Goal: Transaction & Acquisition: Book appointment/travel/reservation

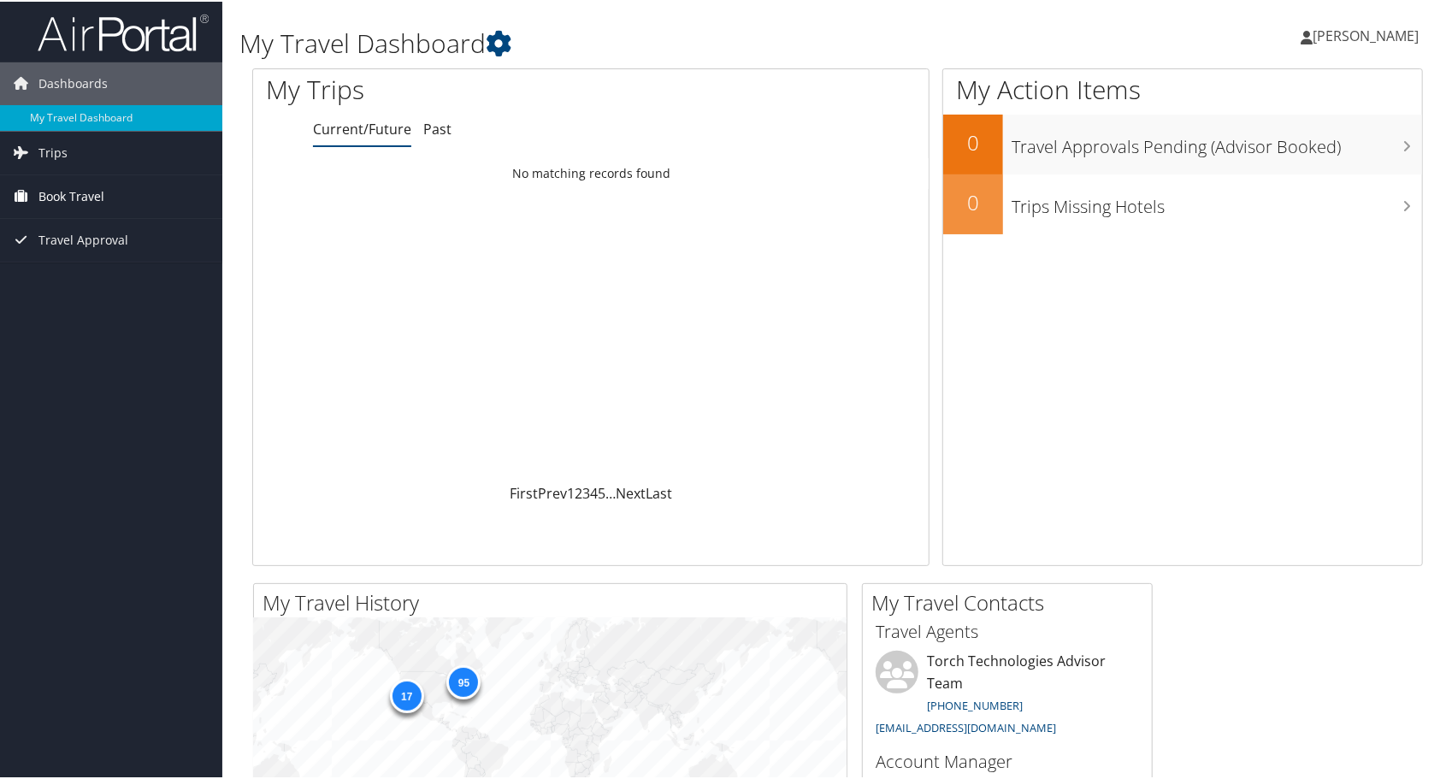
click at [66, 198] on span "Book Travel" at bounding box center [71, 195] width 66 height 43
click at [84, 279] on link "Book/Manage Online Trips" at bounding box center [111, 281] width 222 height 26
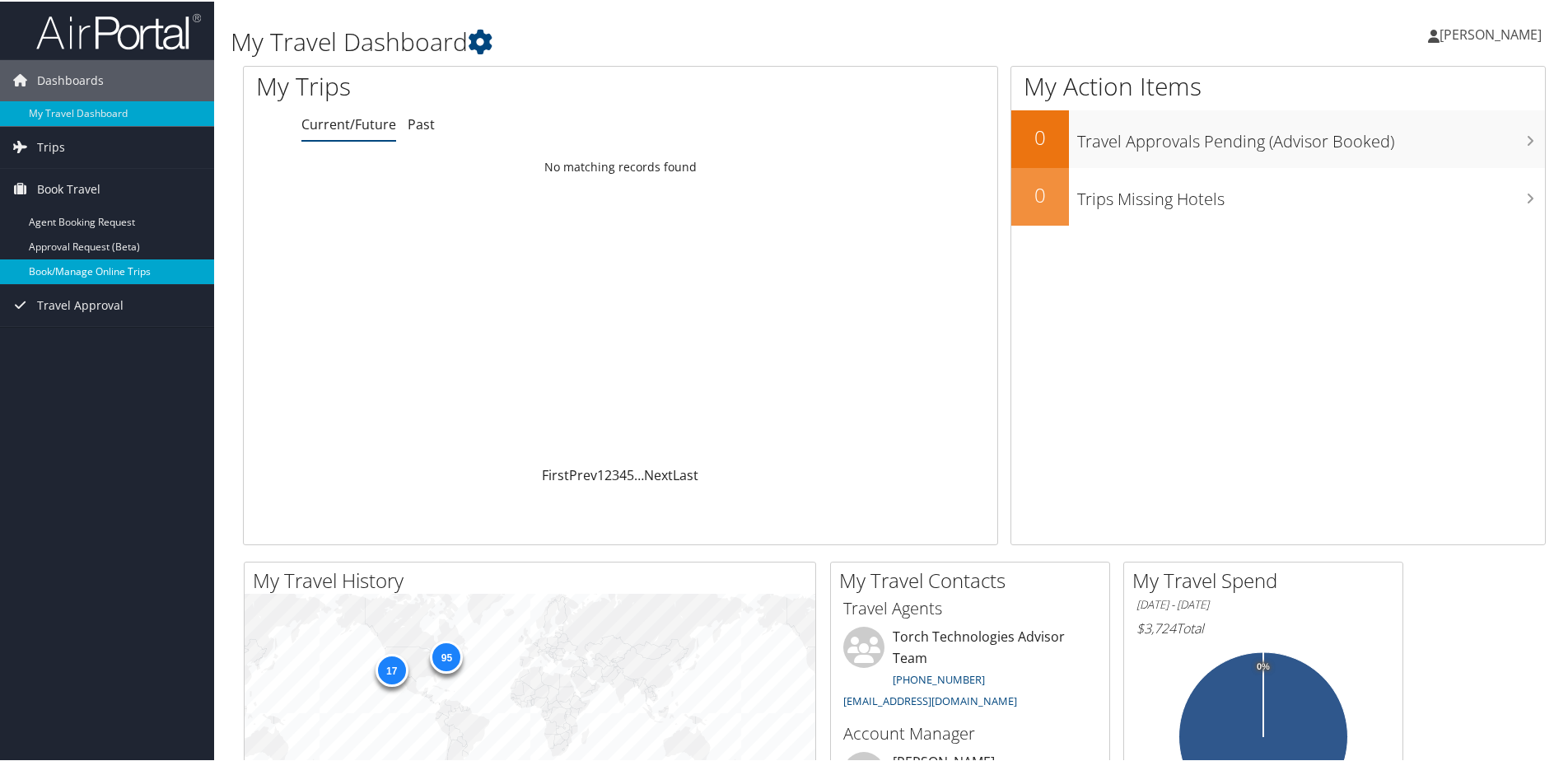
click at [69, 270] on link "Book/Manage Online Trips" at bounding box center [107, 271] width 214 height 25
